Goal: Entertainment & Leisure: Consume media (video, audio)

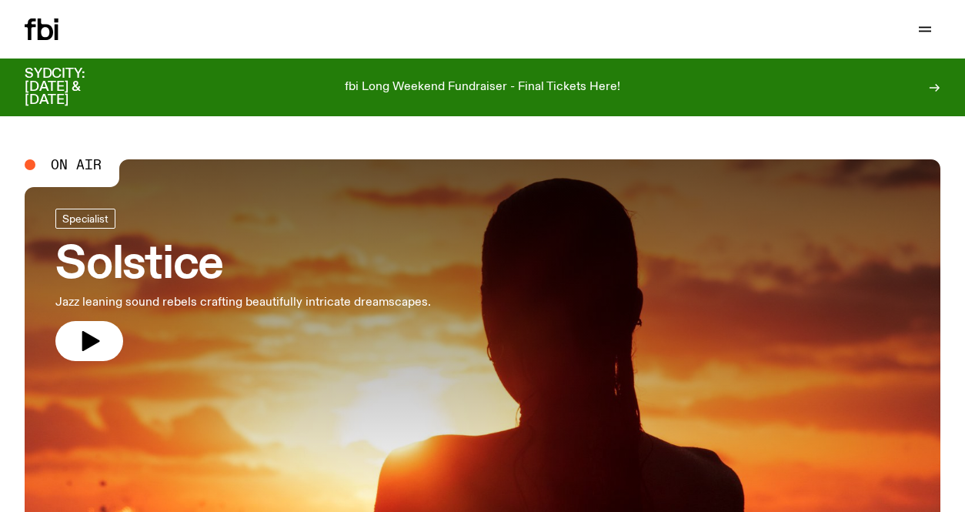
click at [43, 29] on icon at bounding box center [42, 29] width 34 height 22
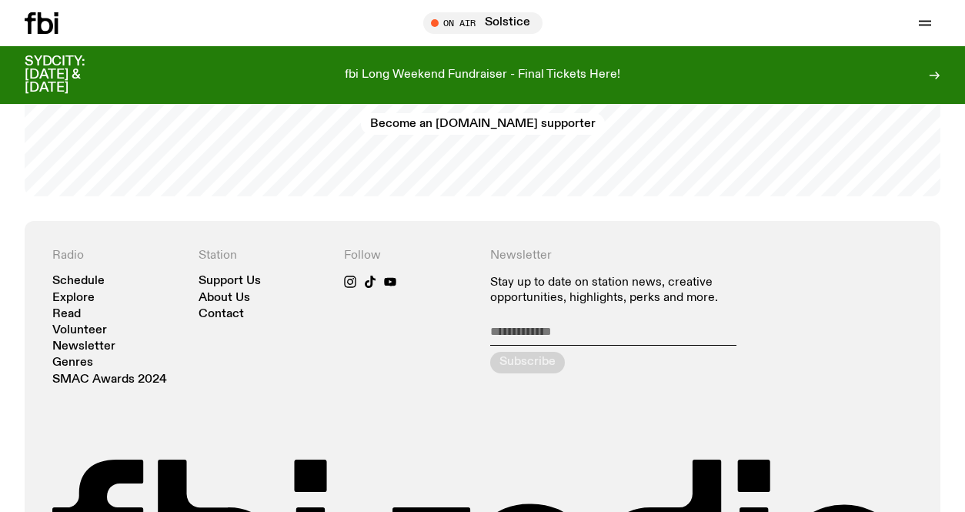
scroll to position [3021, 0]
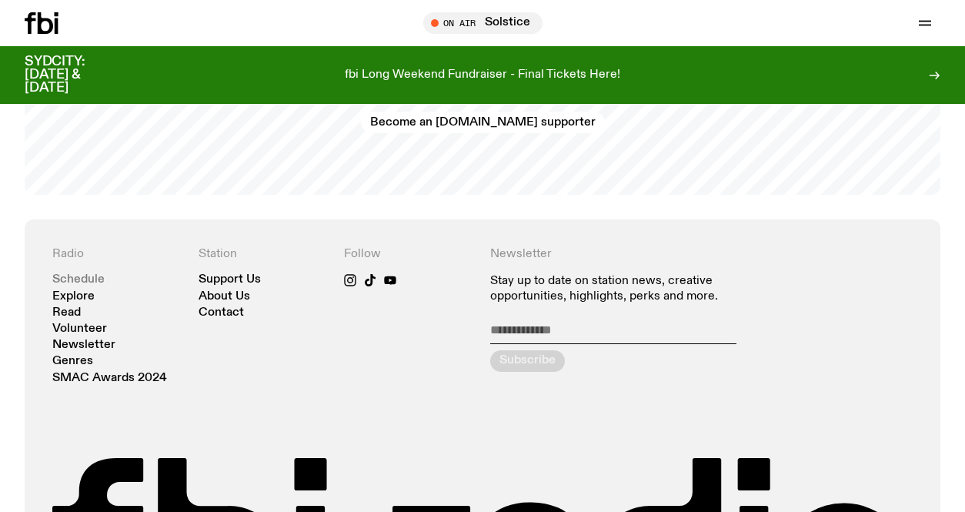
click at [99, 274] on link "Schedule" at bounding box center [78, 280] width 52 height 12
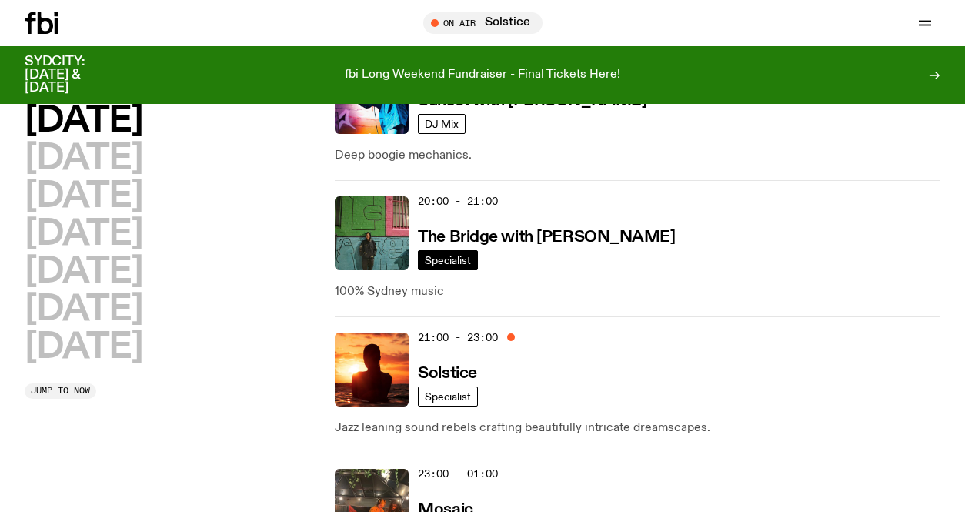
scroll to position [947, 0]
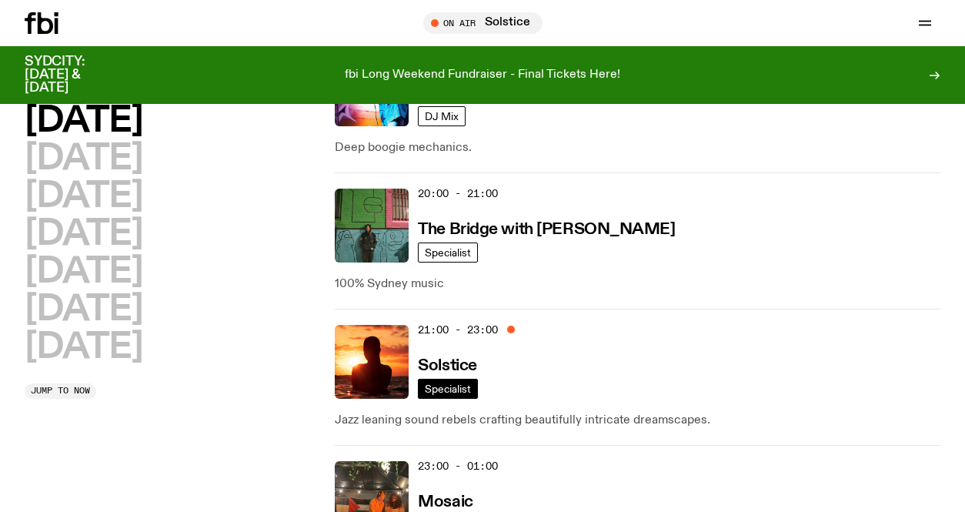
click at [448, 388] on span "Specialist" at bounding box center [448, 389] width 46 height 12
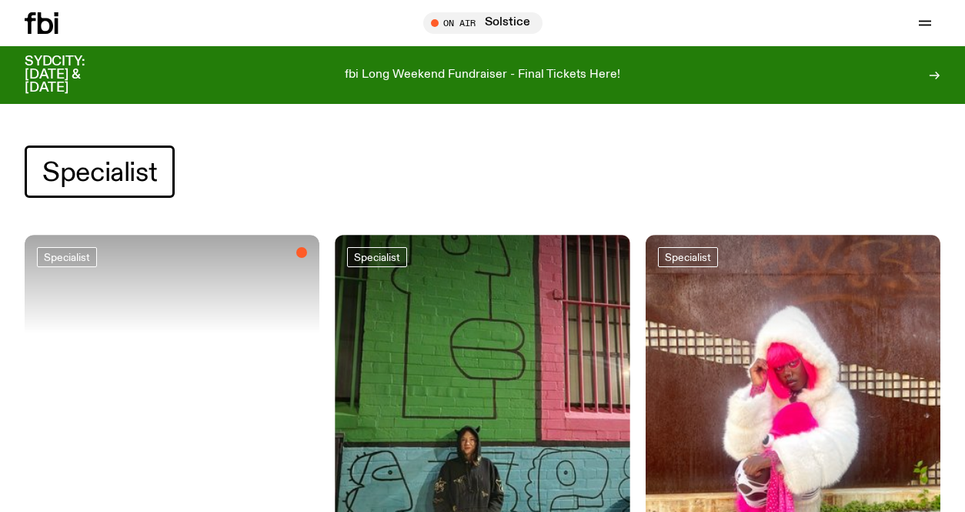
scroll to position [77, 0]
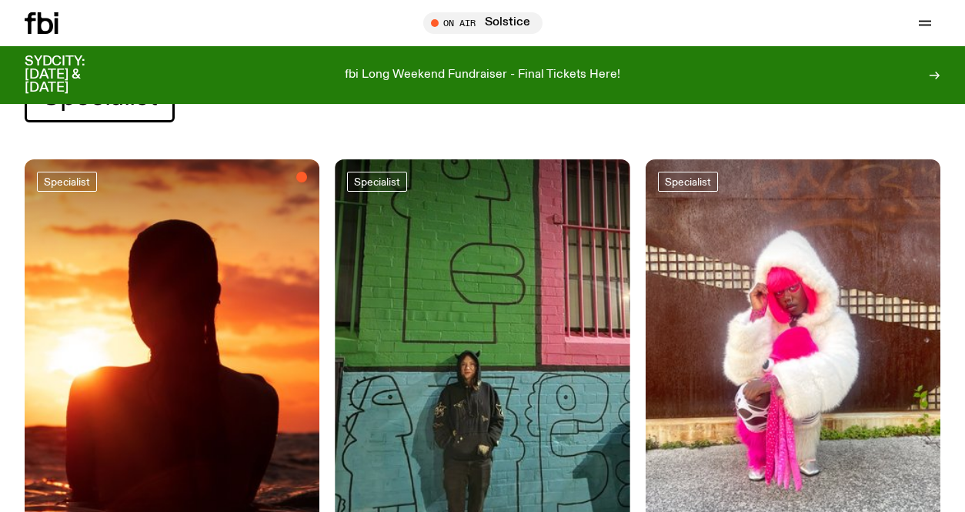
click at [181, 309] on img at bounding box center [172, 355] width 295 height 393
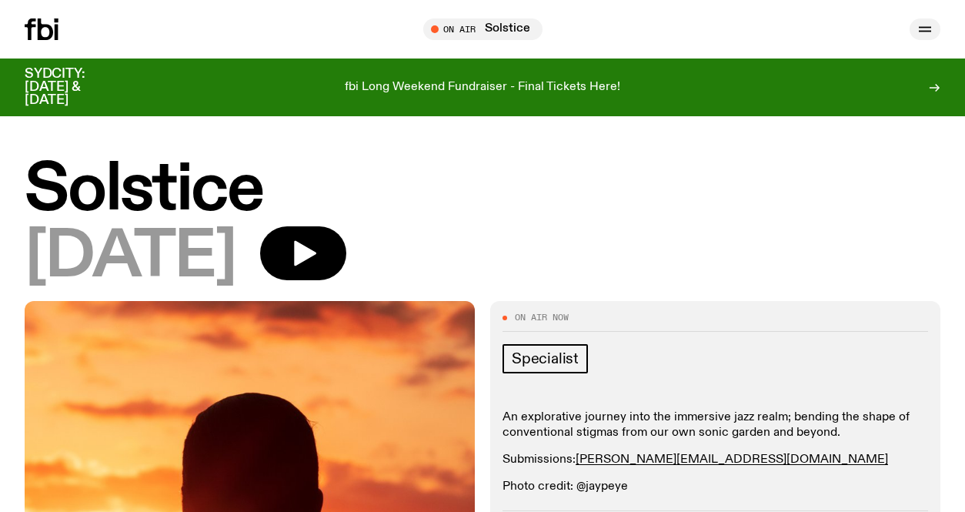
click at [928, 32] on icon "button" at bounding box center [925, 32] width 12 height 0
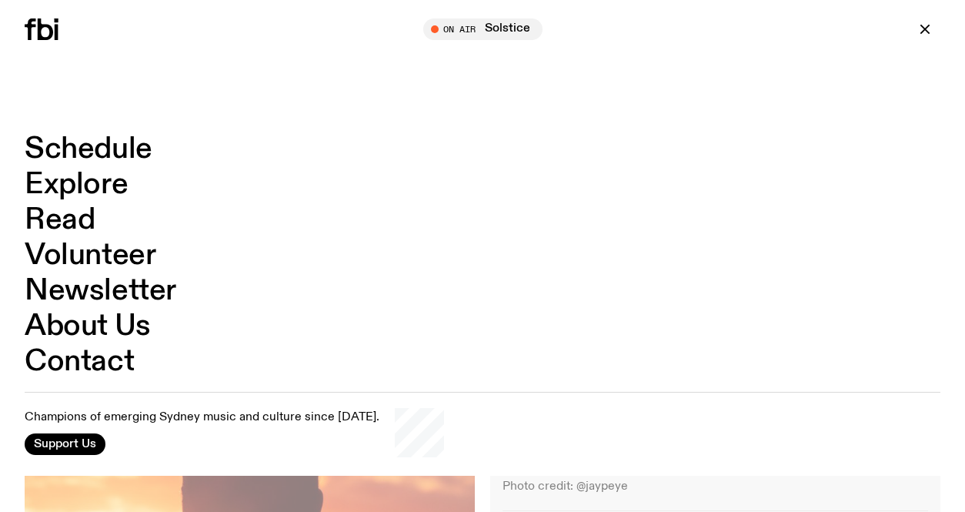
click at [114, 147] on link "Schedule" at bounding box center [89, 149] width 128 height 29
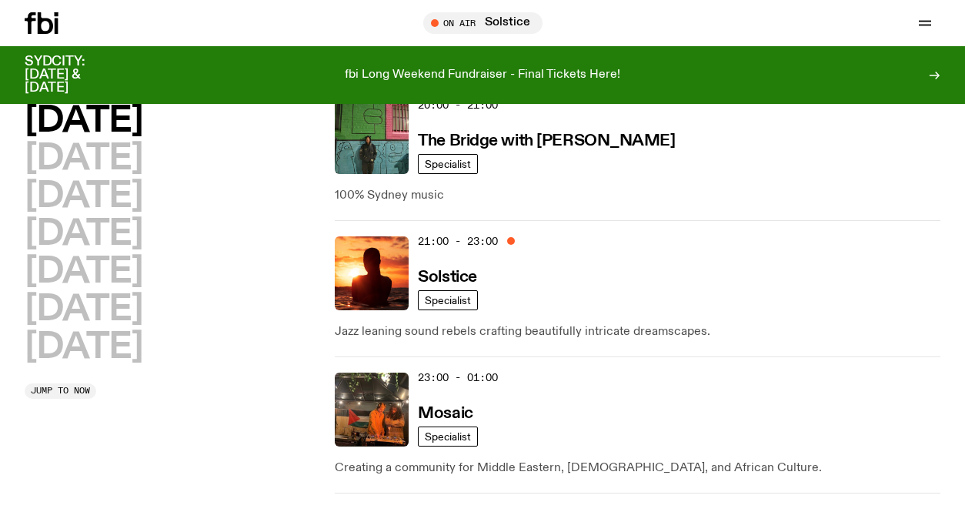
scroll to position [1041, 0]
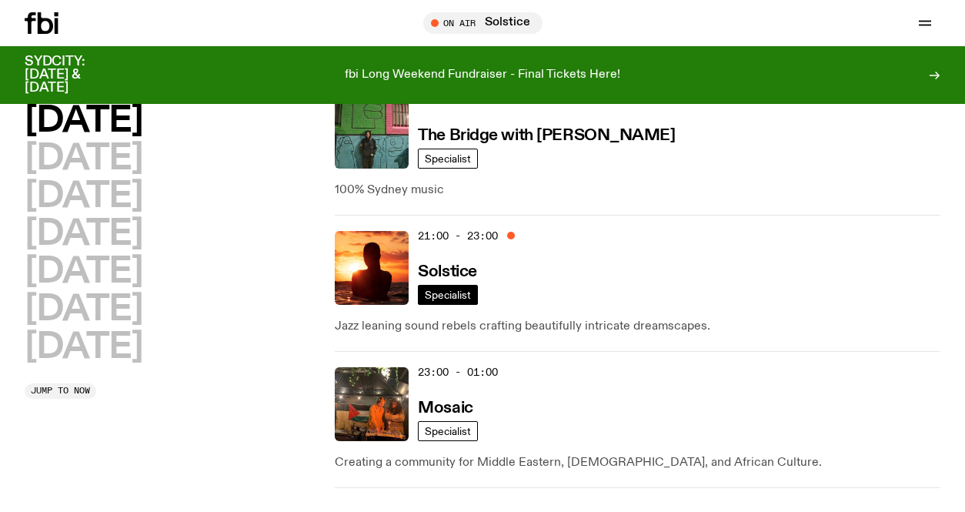
click at [456, 295] on span "Specialist" at bounding box center [448, 295] width 46 height 12
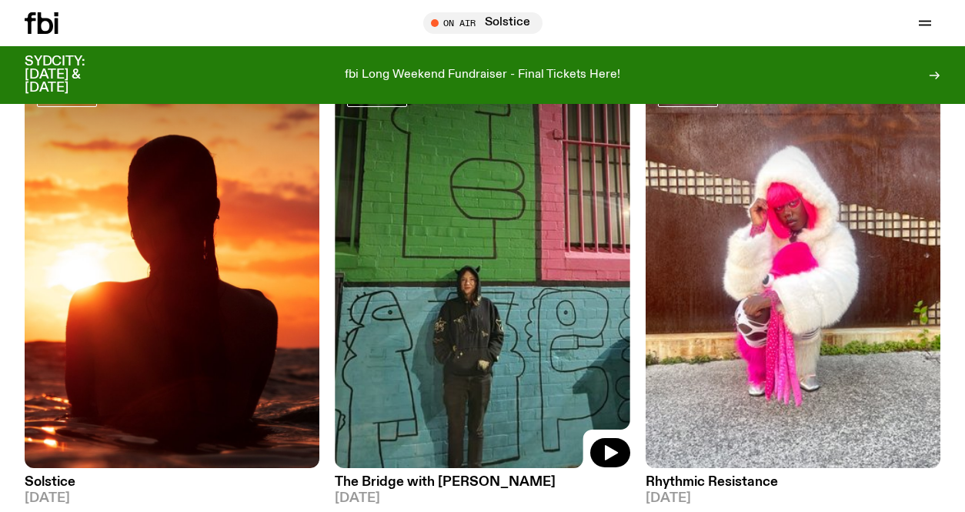
scroll to position [160, 0]
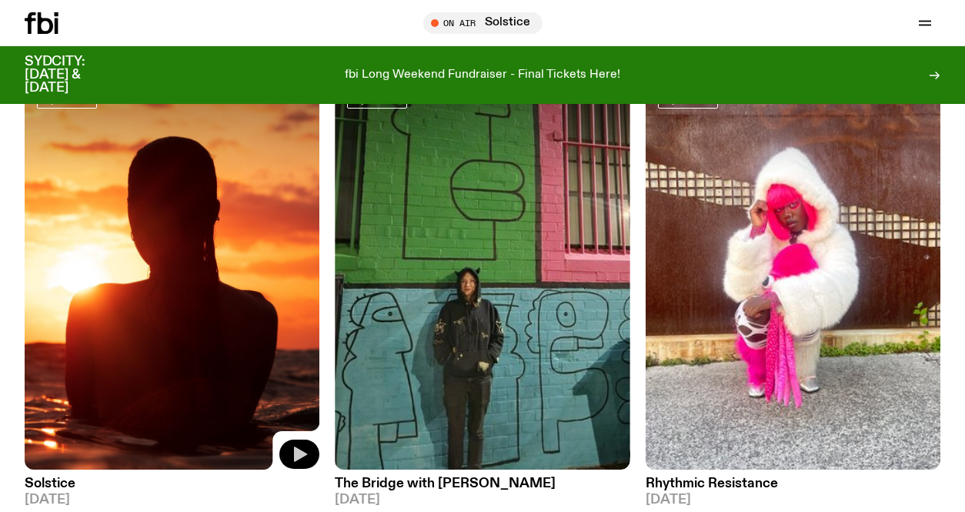
click at [300, 451] on icon "button" at bounding box center [300, 453] width 13 height 15
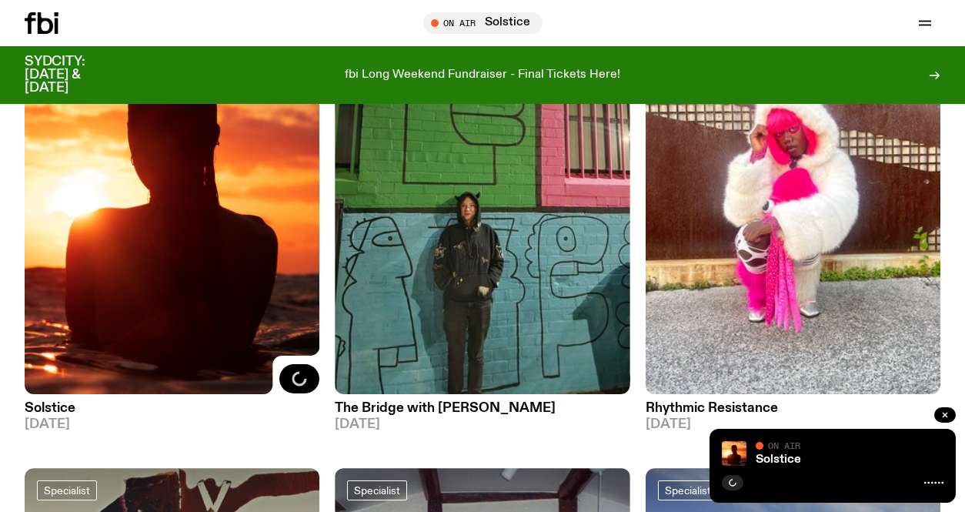
scroll to position [250, 0]
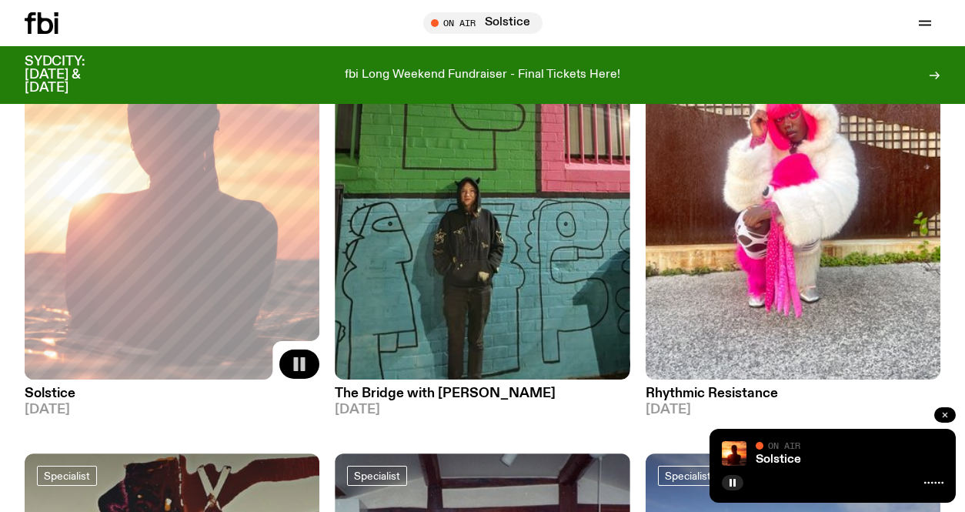
click at [950, 410] on button "button" at bounding box center [946, 414] width 22 height 15
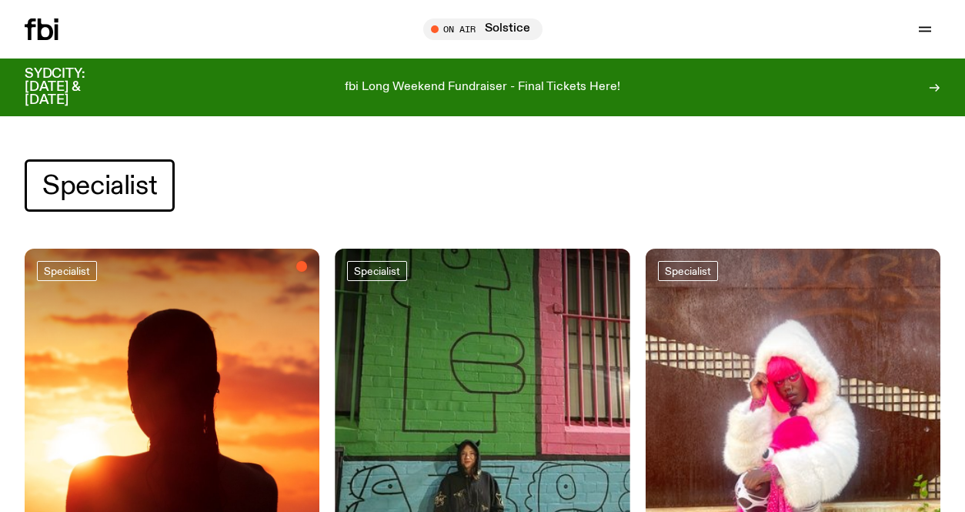
scroll to position [0, 0]
click at [936, 84] on icon at bounding box center [934, 88] width 12 height 12
click at [32, 32] on icon at bounding box center [42, 29] width 34 height 22
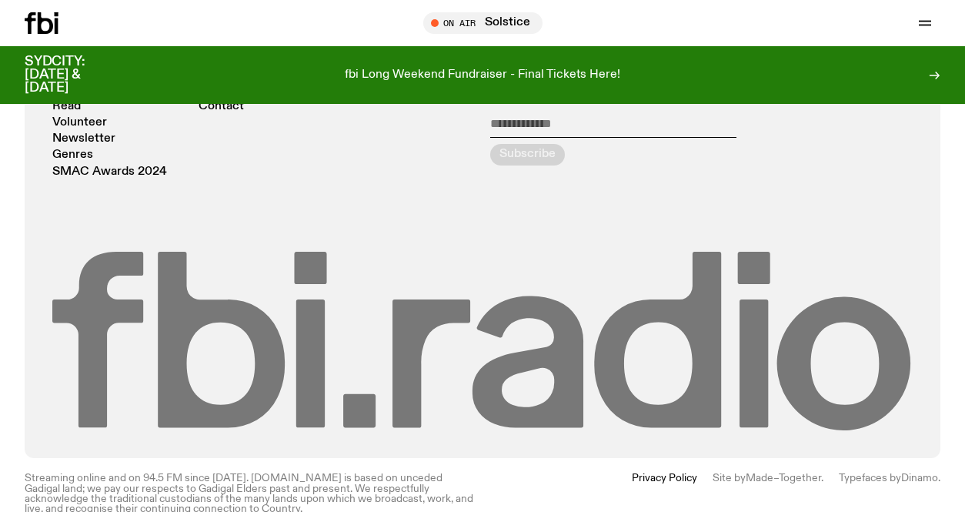
scroll to position [3227, 0]
